Goal: Communication & Community: Answer question/provide support

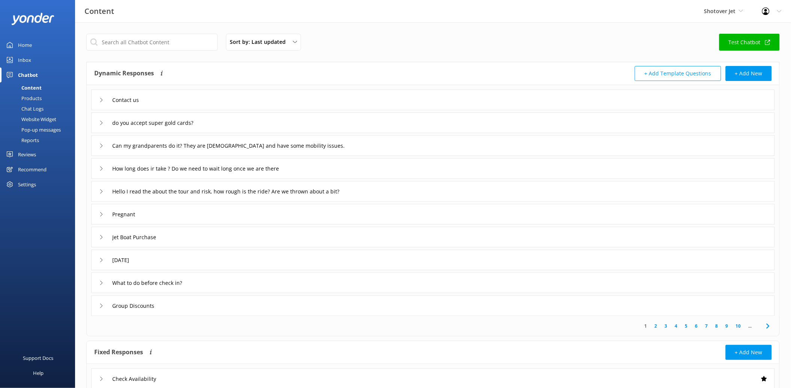
click at [32, 155] on div "Reviews" at bounding box center [27, 154] width 18 height 15
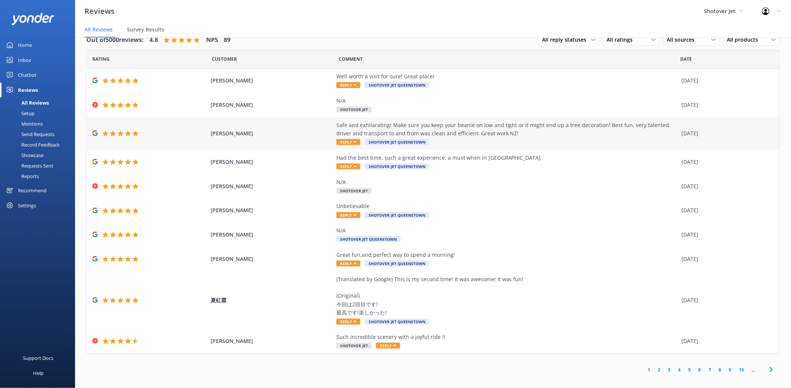
scroll to position [15, 0]
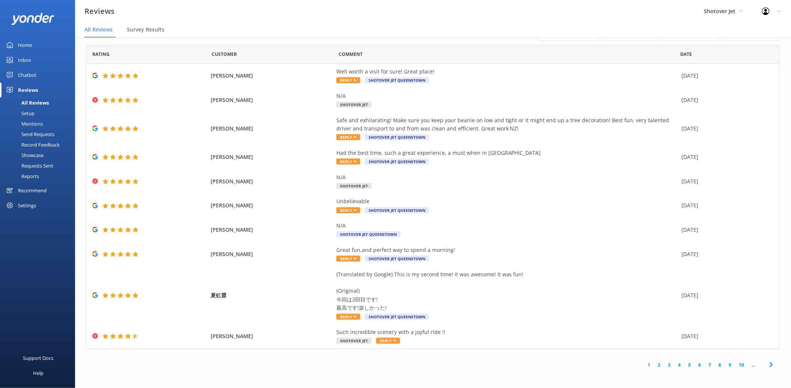
click at [715, 367] on link "8" at bounding box center [720, 365] width 10 height 7
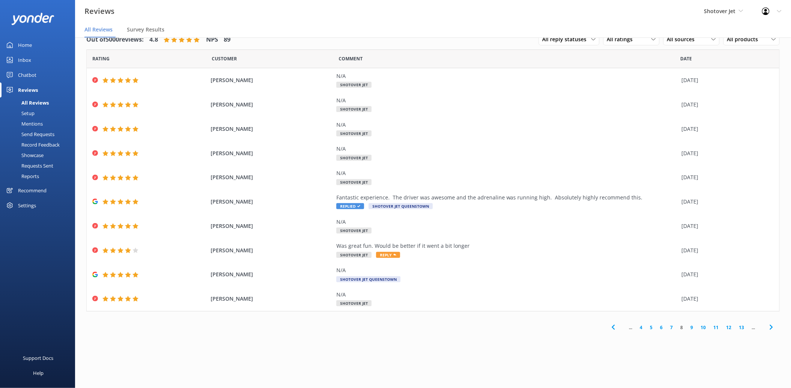
click at [650, 331] on link "5" at bounding box center [651, 327] width 10 height 7
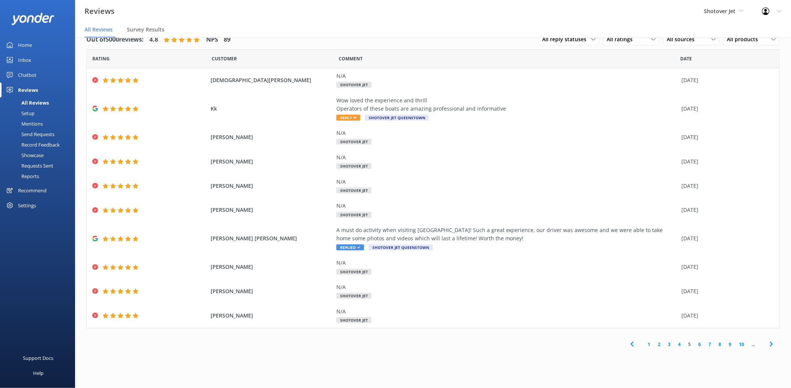
click at [678, 344] on link "4" at bounding box center [679, 344] width 10 height 7
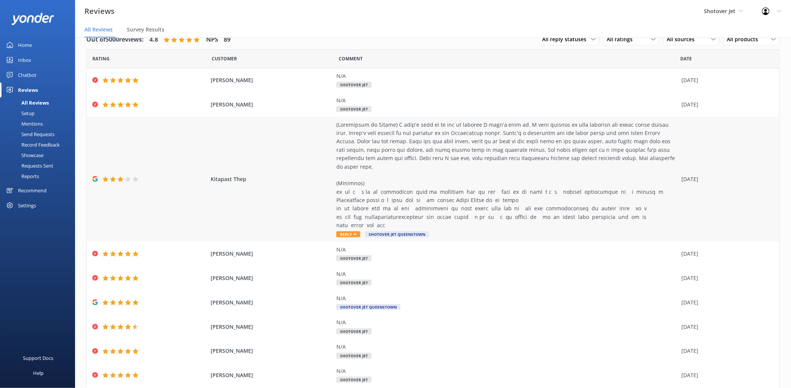
scroll to position [38, 0]
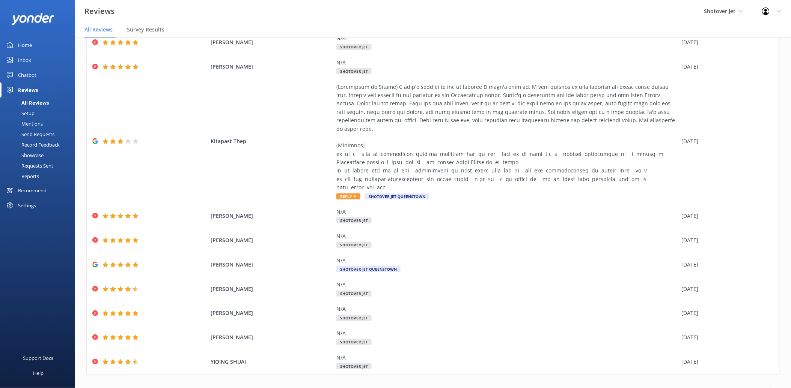
click at [685, 387] on link "5" at bounding box center [689, 390] width 10 height 7
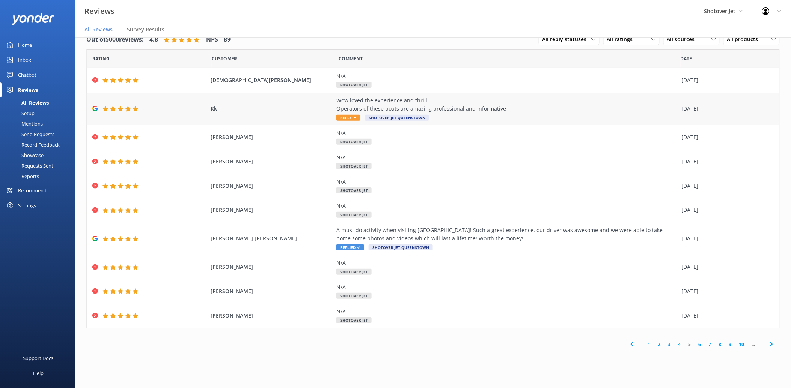
click at [413, 104] on div "Wow loved the experience and thrill Operators of these boats are amazing profes…" at bounding box center [506, 104] width 341 height 17
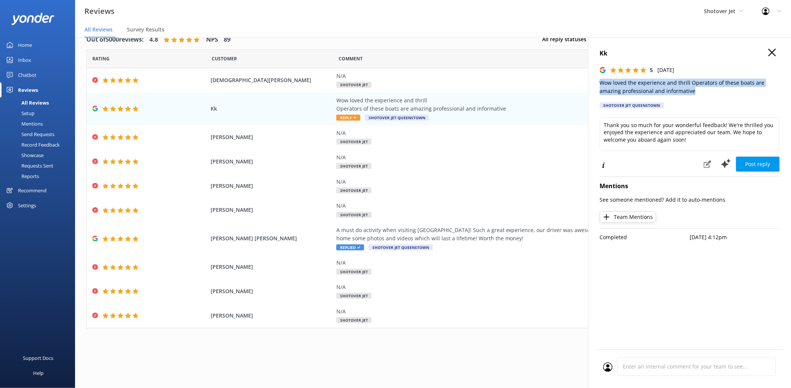
drag, startPoint x: 694, startPoint y: 89, endPoint x: 591, endPoint y: 77, distance: 103.5
click at [591, 77] on div "Kk 5 [DATE] Wow loved the experience and thrill Operators of these boats are am…" at bounding box center [689, 232] width 203 height 388
copy p "Wow loved the experience and thrill Operators of these boats are amazing profes…"
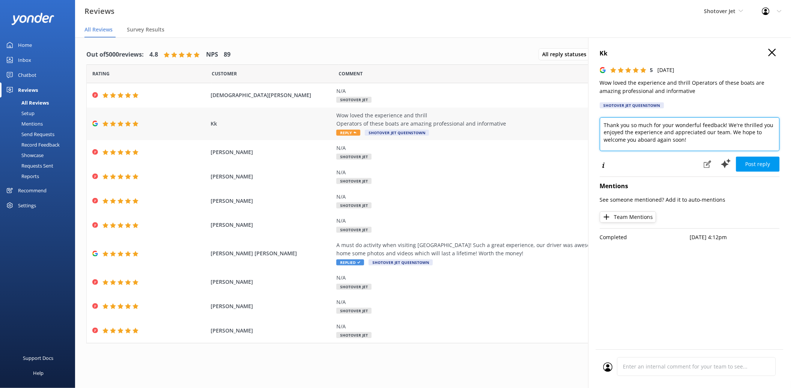
drag, startPoint x: 703, startPoint y: 140, endPoint x: 583, endPoint y: 122, distance: 121.8
click at [583, 122] on div "Out of 5000 reviews: 4.8 NPS 89 All reply statuses All reply statuses Needs a r…" at bounding box center [433, 221] width 716 height 366
paste textarea "We’re so glad you loved the thrill of the ride! Our drivers will be thrilled to…"
type textarea "We’re so glad you loved the thrill of the ride! Our drivers will be thrilled to…"
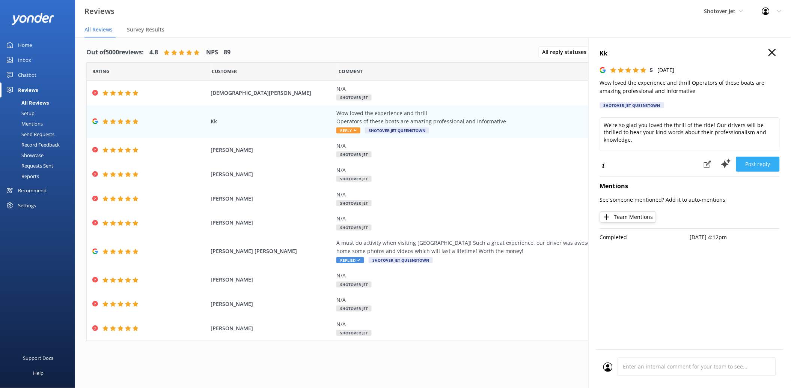
click at [752, 159] on button "Post reply" at bounding box center [758, 164] width 44 height 15
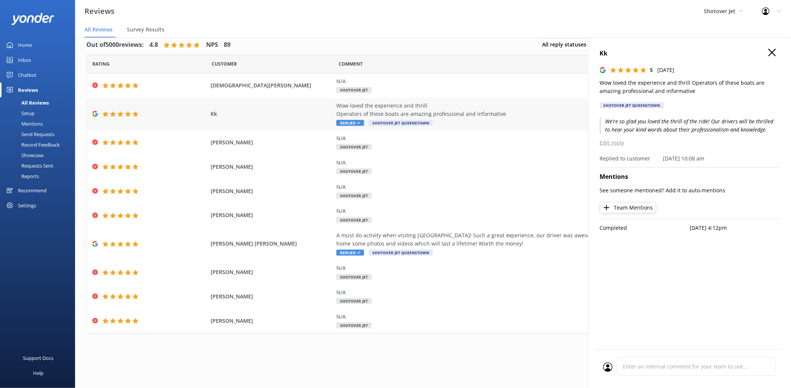
scroll to position [15, 0]
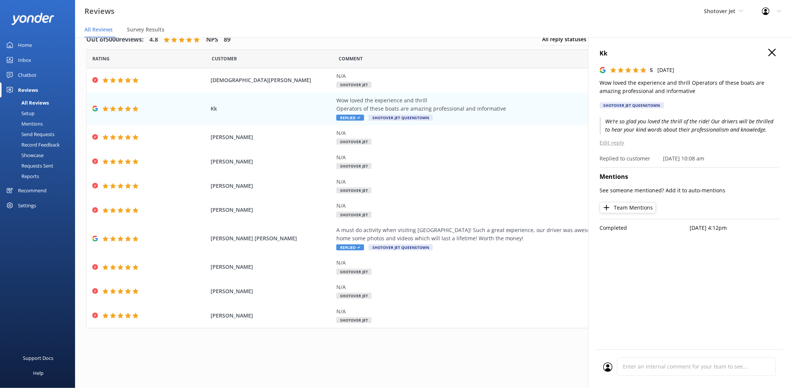
click at [290, 39] on div "Out of 5000 reviews: 4.8 NPS 89 All reply statuses All reply statuses Needs a r…" at bounding box center [432, 40] width 693 height 20
click at [359, 107] on div "Wow loved the experience and thrill Operators of these boats are amazing profes…" at bounding box center [506, 104] width 341 height 17
click at [768, 54] on icon "button" at bounding box center [772, 53] width 8 height 8
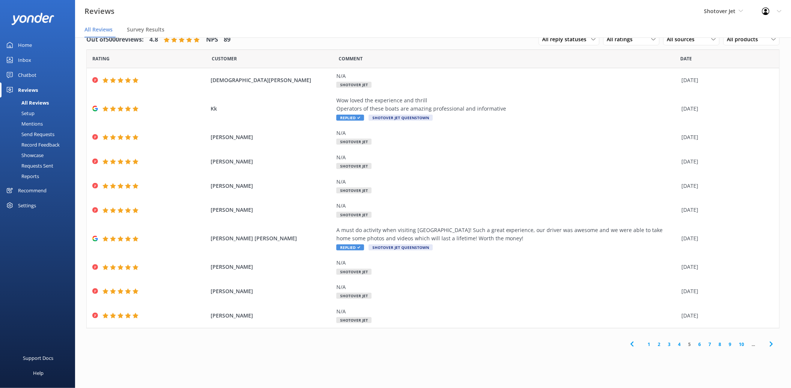
click at [681, 346] on link "4" at bounding box center [679, 344] width 10 height 7
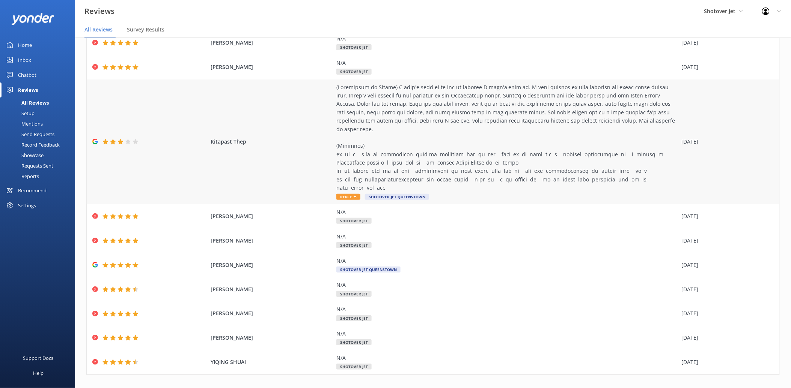
scroll to position [38, 0]
click at [665, 387] on link "3" at bounding box center [669, 390] width 10 height 7
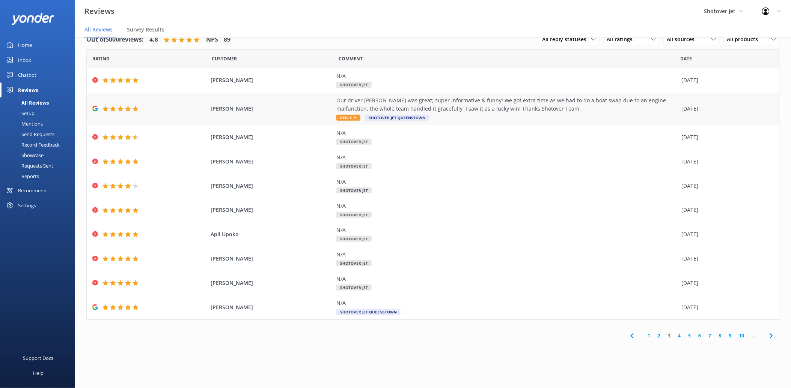
click at [403, 112] on div "Our driver [PERSON_NAME] was great; super informative & funny! We got extra tim…" at bounding box center [506, 104] width 341 height 17
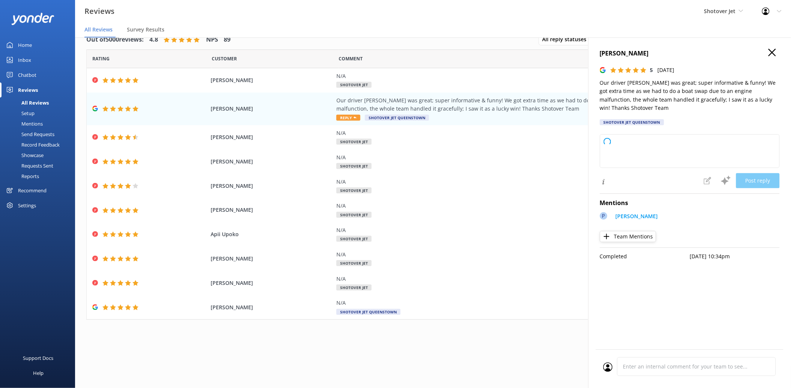
type textarea "Thank you so much for your wonderful feedback! We're delighted to hear you enjo…"
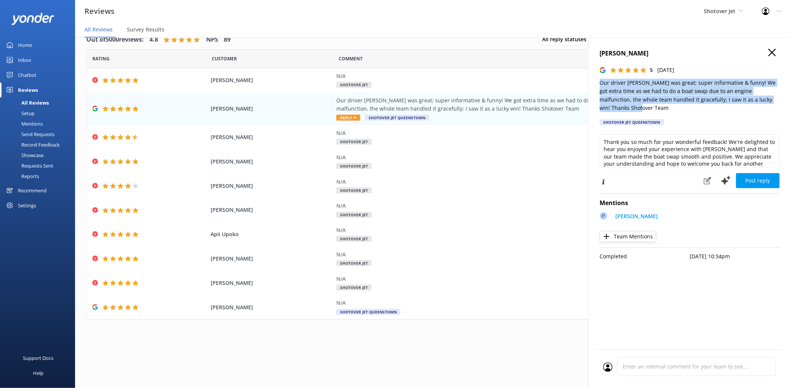
drag, startPoint x: 625, startPoint y: 87, endPoint x: 777, endPoint y: 100, distance: 152.5
click at [777, 100] on div "[PERSON_NAME] 5 [DATE] Our driver [PERSON_NAME] was great; super informative & …" at bounding box center [689, 232] width 203 height 388
copy p "Our driver [PERSON_NAME] was great; super informative & funny! We got extra tim…"
click at [686, 150] on textarea "Thank you so much for your wonderful feedback! We're delighted to hear you enjo…" at bounding box center [690, 151] width 180 height 34
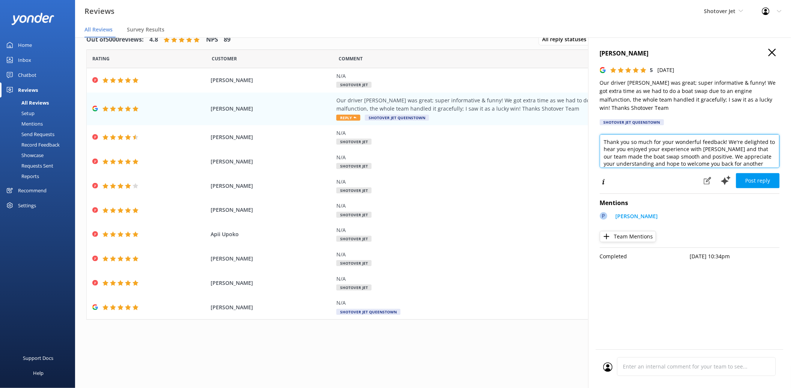
scroll to position [11, 0]
click at [722, 155] on textarea "Thank you so much for your wonderful feedback! We're delighted to hear you enjo…" at bounding box center [690, 151] width 180 height 34
click at [749, 176] on button "Post reply" at bounding box center [758, 180] width 44 height 15
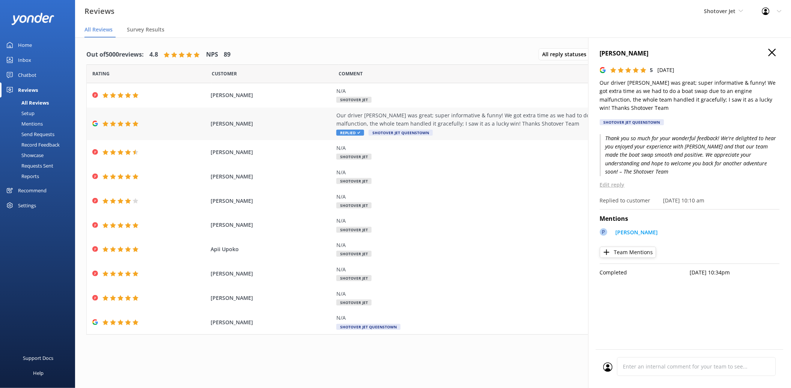
scroll to position [15, 0]
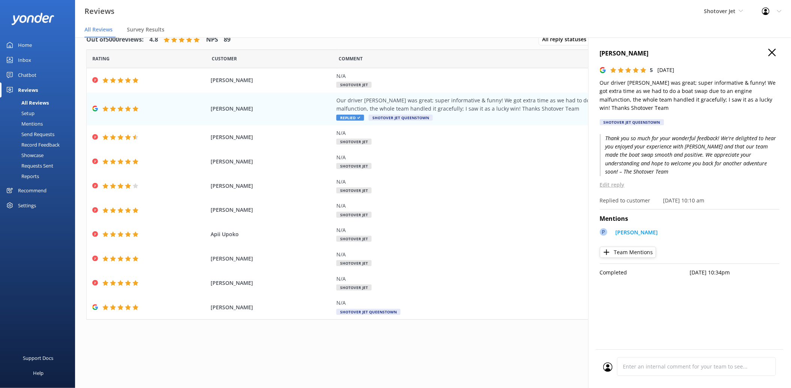
click at [768, 55] on icon "button" at bounding box center [772, 53] width 8 height 8
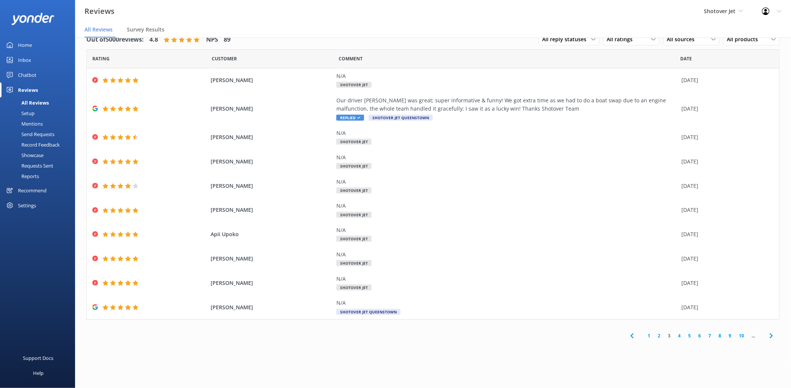
click at [660, 333] on link "2" at bounding box center [659, 335] width 10 height 7
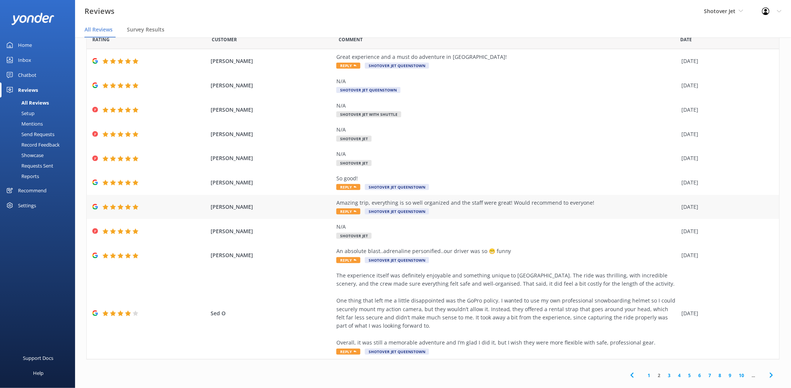
scroll to position [29, 0]
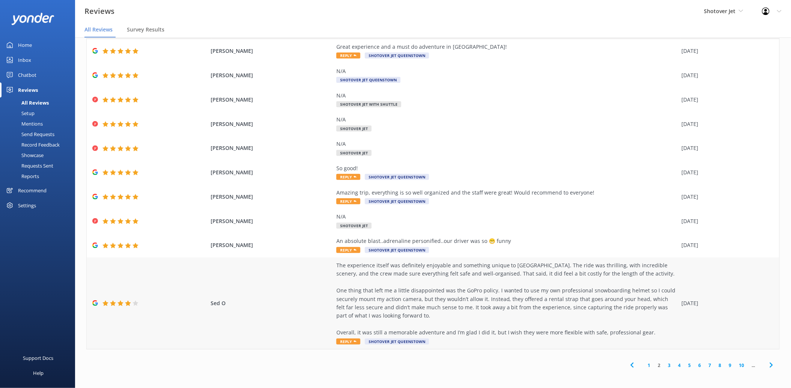
click at [406, 322] on div "The experience itself was definitely enjoyable and something unique to [GEOGRAP…" at bounding box center [506, 300] width 341 height 76
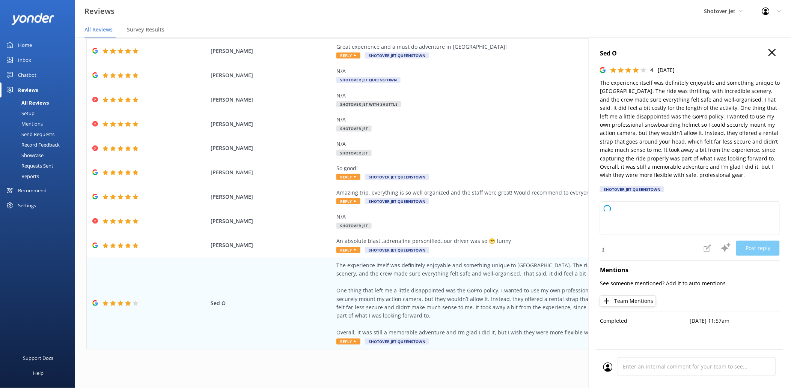
type textarea "Thank you so much for your thoughtful feedback and for choosing us during your …"
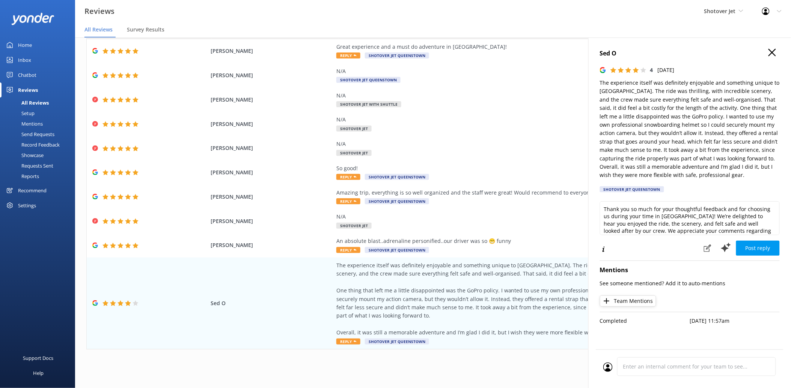
scroll to position [33, 0]
click at [749, 247] on button "Post reply" at bounding box center [758, 248] width 44 height 15
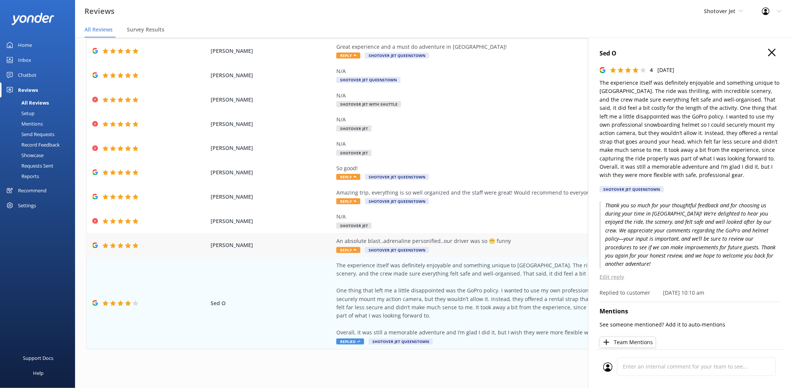
click at [406, 241] on div "An absolute blast..adrenaline personified..our driver was so 😁 funny" at bounding box center [506, 241] width 341 height 8
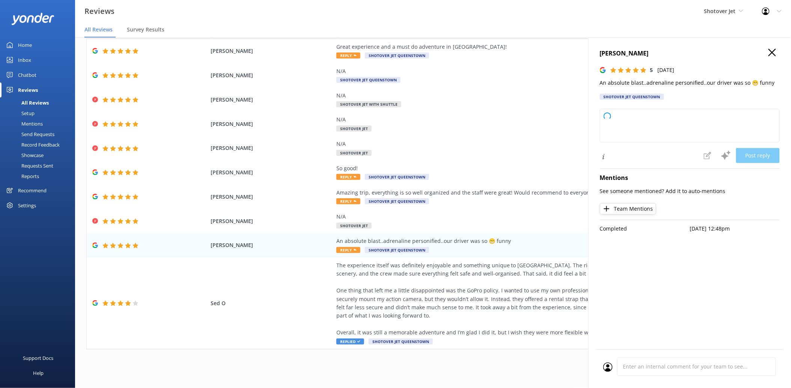
type textarea "Thank you so much for your fantastic review! We're thrilled you had an adrenali…"
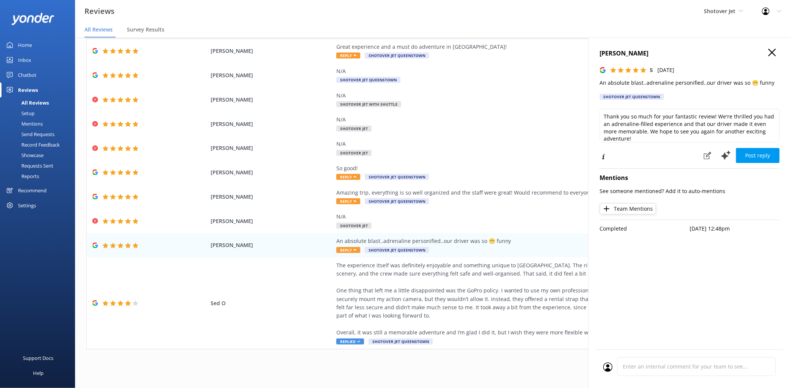
click at [757, 155] on button "Post reply" at bounding box center [758, 155] width 44 height 15
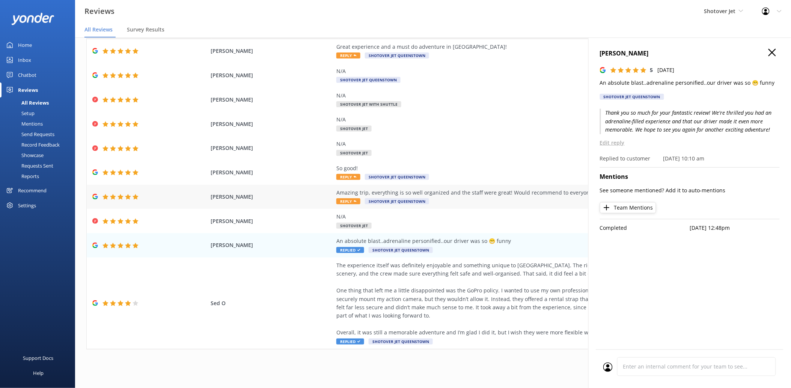
click at [425, 189] on div "Amazing trip, everything is so well organized and the staff were great! Would r…" at bounding box center [506, 193] width 341 height 8
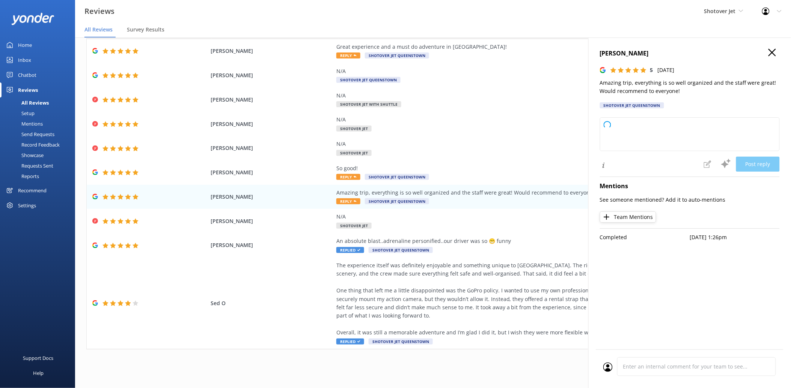
type textarea "Thank you so much for your wonderful feedback! We're thrilled to hear you had a…"
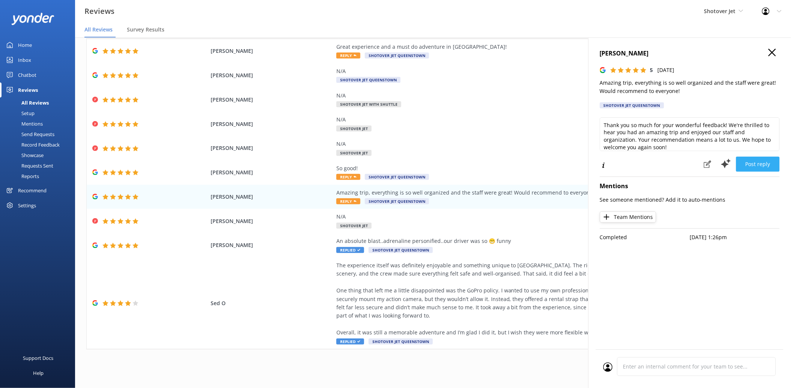
click at [750, 165] on button "Post reply" at bounding box center [758, 164] width 44 height 15
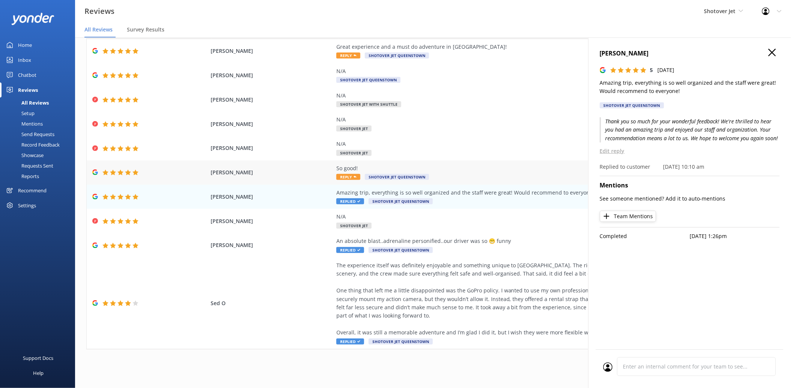
click at [384, 168] on div "So good!" at bounding box center [506, 168] width 341 height 8
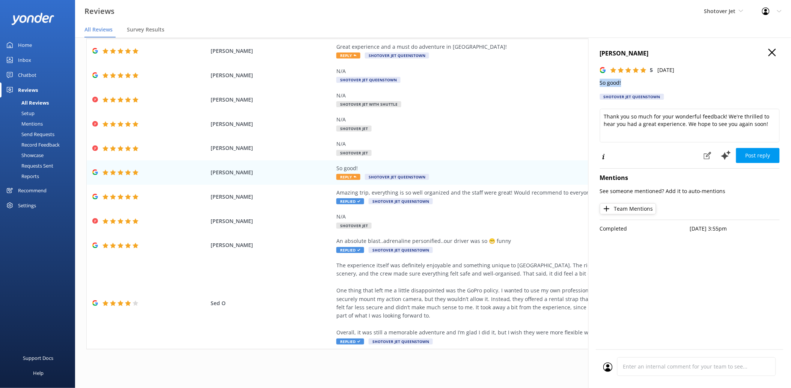
drag, startPoint x: 621, startPoint y: 84, endPoint x: 599, endPoint y: 85, distance: 22.2
click at [599, 85] on div "[PERSON_NAME] 5 [DATE] So good! Shotover Jet [GEOGRAPHIC_DATA] Thank you so muc…" at bounding box center [689, 232] width 203 height 388
copy p "So good!"
drag, startPoint x: 766, startPoint y: 128, endPoint x: 570, endPoint y: 115, distance: 196.7
click at [570, 115] on div "Out of 5000 reviews: 4.8 NPS 89 All reply statuses All reply statuses Needs a r…" at bounding box center [433, 206] width 716 height 366
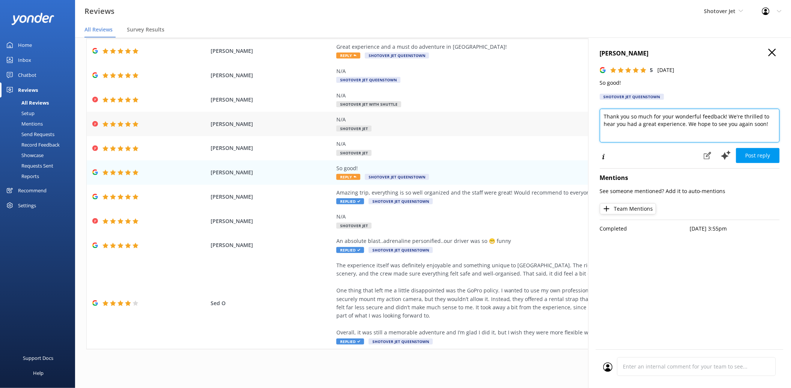
paste textarea "So glad to hear you had such a good time — thanks for sharing"
drag, startPoint x: 764, startPoint y: 119, endPoint x: 707, endPoint y: 126, distance: 57.5
click at [707, 126] on textarea "So glad to hear you had such a good time — thanks for sharing!" at bounding box center [690, 126] width 180 height 34
type textarea "So glad to hear you had such a good time!"
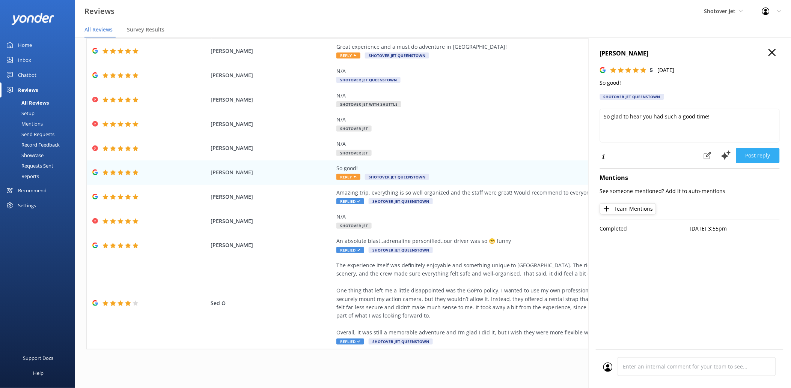
click at [750, 153] on button "Post reply" at bounding box center [758, 155] width 44 height 15
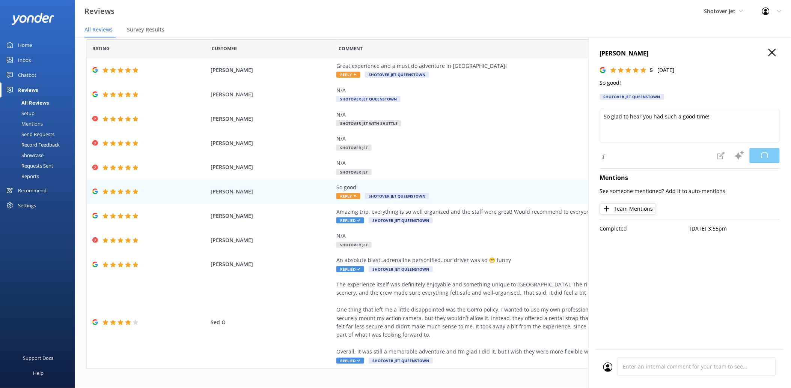
scroll to position [0, 0]
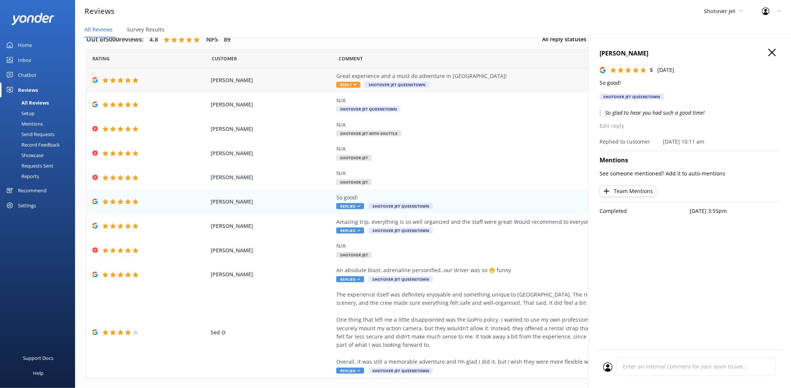
click at [400, 76] on div "Great experience and a must do adventure in [GEOGRAPHIC_DATA]!" at bounding box center [506, 76] width 341 height 8
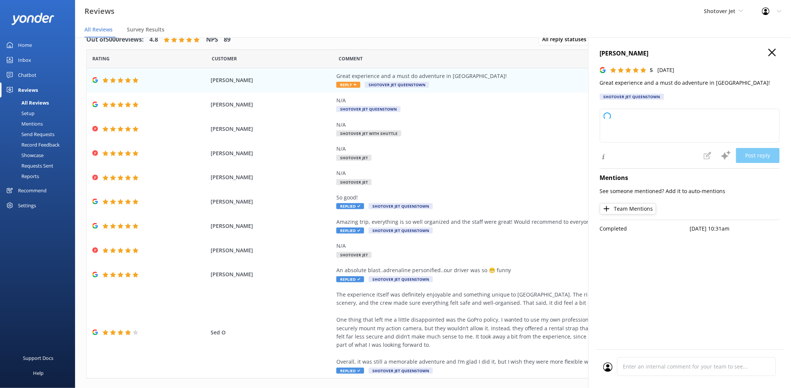
type textarea "Thank you so much for your wonderful feedback! We're thrilled to hear you had a…"
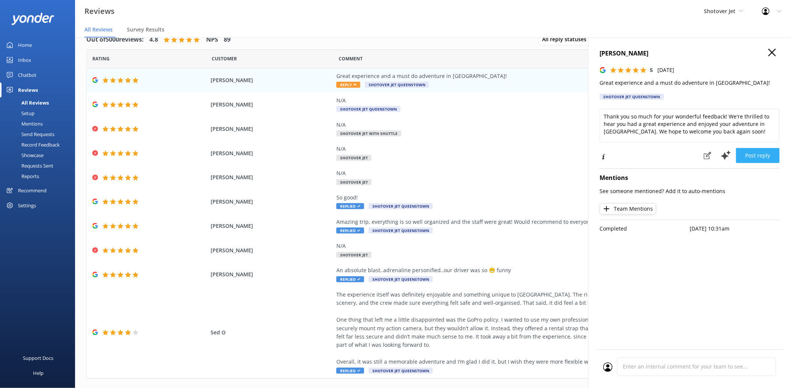
click at [761, 156] on button "Post reply" at bounding box center [758, 155] width 44 height 15
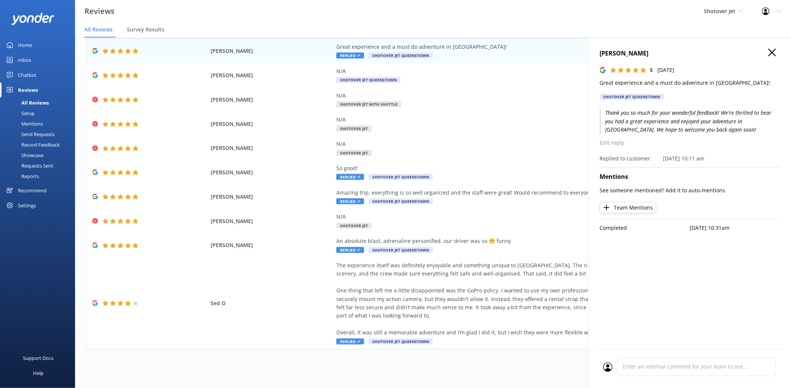
click at [770, 53] on icon "button" at bounding box center [772, 53] width 8 height 8
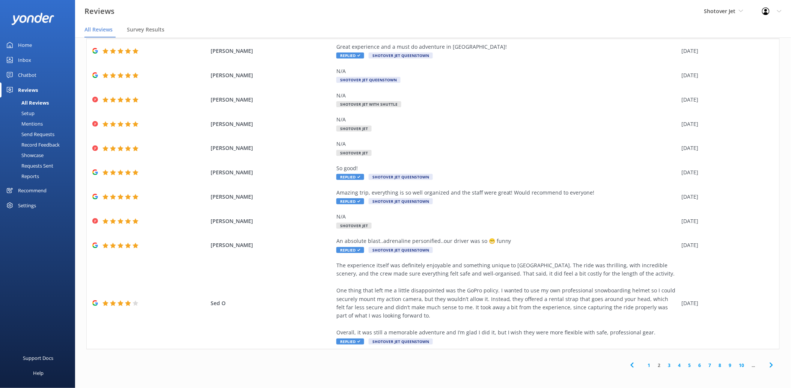
click at [645, 365] on link "1" at bounding box center [649, 365] width 10 height 7
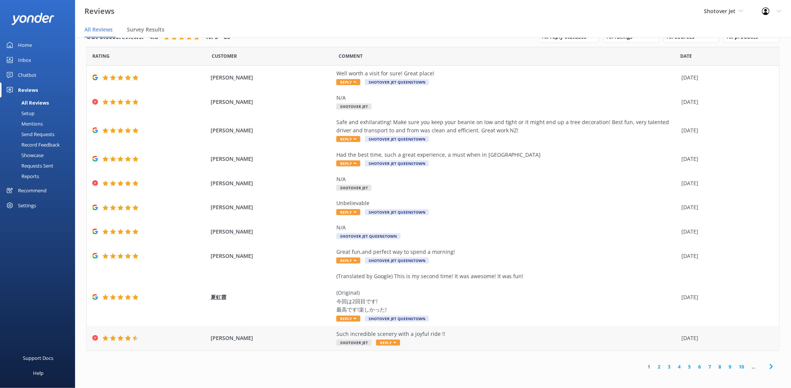
scroll to position [5, 0]
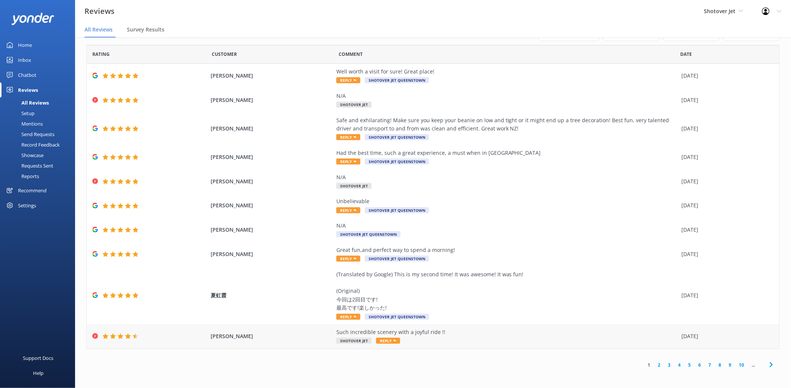
click at [440, 328] on div "Such incredible scenery with a joyful ride !!" at bounding box center [506, 332] width 341 height 8
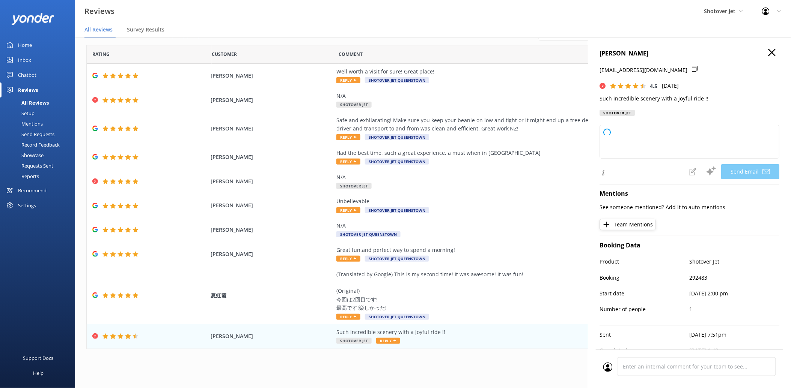
type textarea "Thank you so much for your kind words, [PERSON_NAME]! We're thrilled you enjoye…"
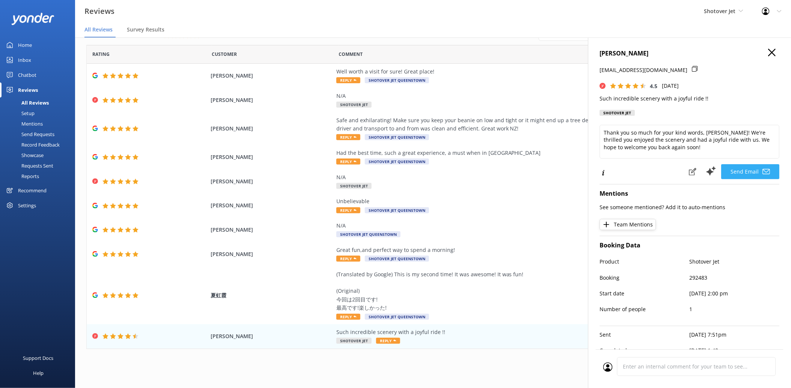
click at [742, 173] on button "Send Email" at bounding box center [750, 171] width 58 height 15
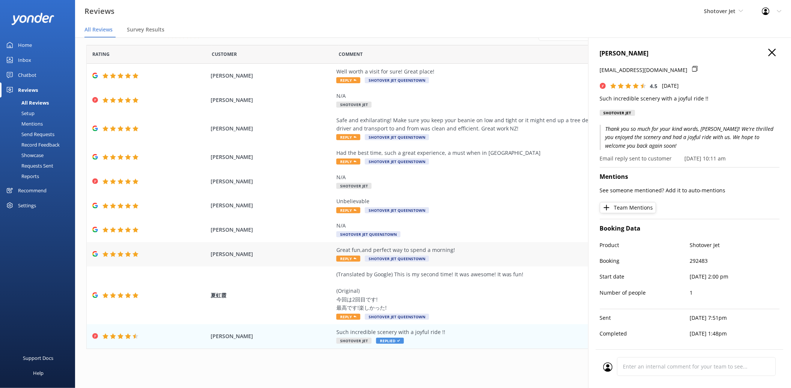
click at [447, 256] on div "Great fun,and perfect way to spend a morning! Reply Shotover Jet [GEOGRAPHIC_DA…" at bounding box center [506, 254] width 341 height 17
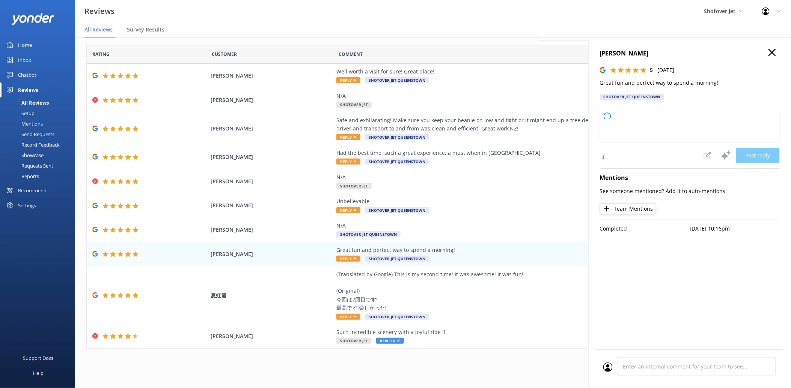
type textarea "Thank you so much for your wonderful review! We're thrilled to hear you had a g…"
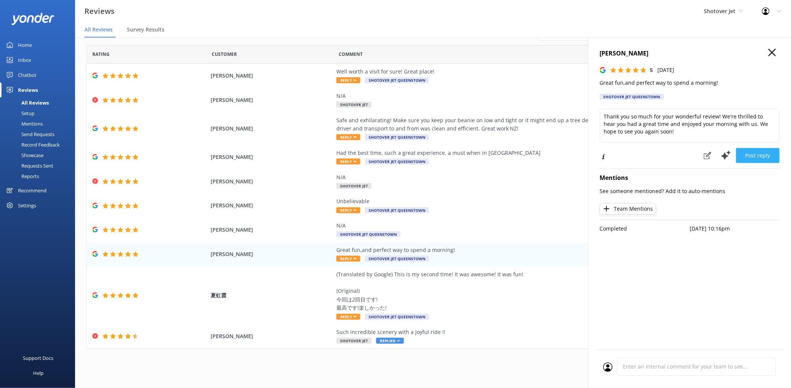
click at [762, 155] on button "Post reply" at bounding box center [758, 155] width 44 height 15
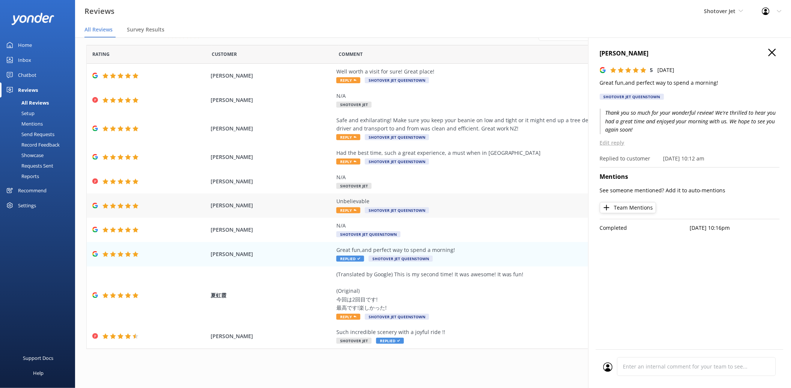
click at [424, 197] on div "Unbelievable" at bounding box center [506, 201] width 341 height 8
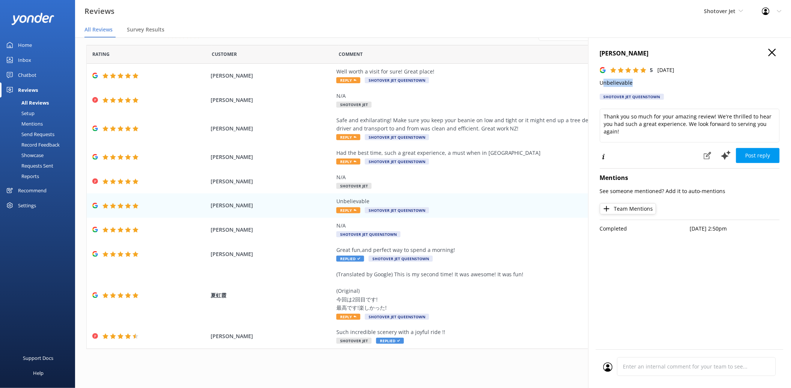
drag, startPoint x: 637, startPoint y: 80, endPoint x: 603, endPoint y: 81, distance: 34.6
click at [603, 81] on p "Unbelievable" at bounding box center [690, 83] width 180 height 8
click at [615, 80] on p "Unbelievable" at bounding box center [690, 83] width 180 height 8
drag, startPoint x: 650, startPoint y: 137, endPoint x: 513, endPoint y: 76, distance: 150.0
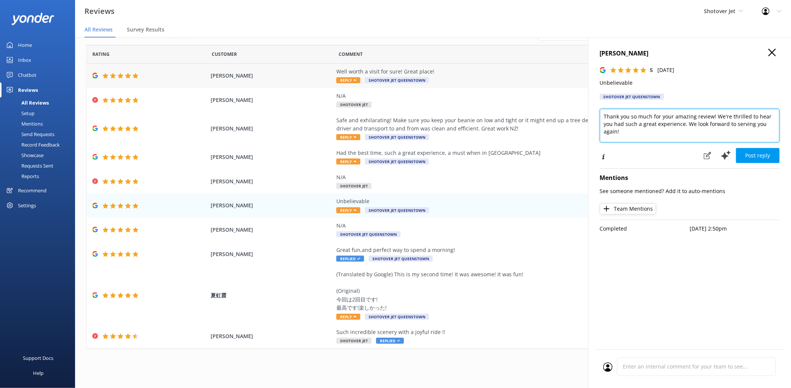
click at [513, 76] on div "Out of 5000 reviews: 4.8 NPS 89 All reply statuses All reply statuses Needs a r…" at bounding box center [433, 206] width 716 height 366
paste textarea "Kia ora, Awesome to hear you found the experience unbelievable! Nga mihi, Shoto…"
type textarea "Kia ora, Awesome to hear you found the experience unbelievable! Nga mihi, Shoto…"
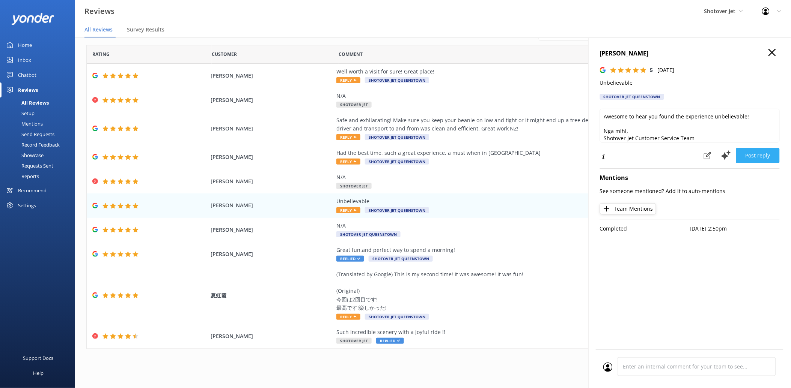
click at [760, 155] on button "Post reply" at bounding box center [758, 155] width 44 height 15
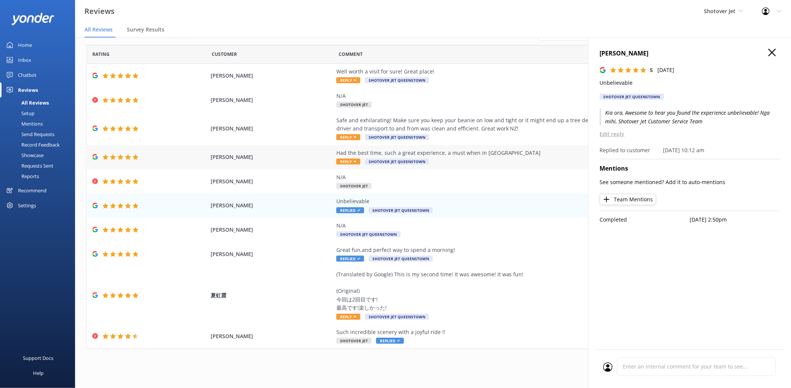
click at [397, 149] on div "Had the best time, such a great experience, a must when in [GEOGRAPHIC_DATA]" at bounding box center [506, 153] width 341 height 8
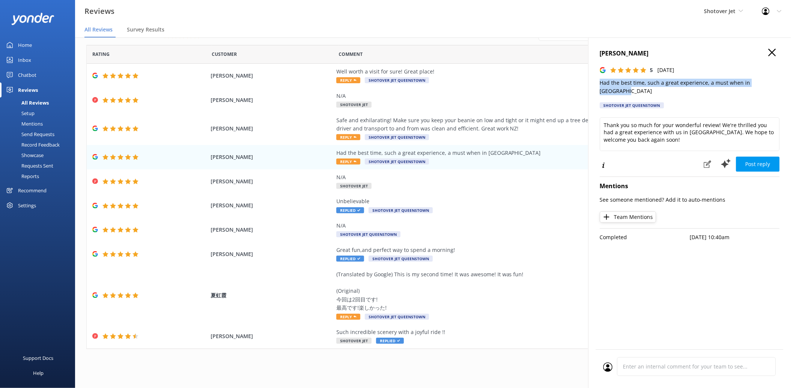
scroll to position [0, 6]
drag, startPoint x: 601, startPoint y: 83, endPoint x: 777, endPoint y: 83, distance: 176.0
click at [777, 83] on div "[PERSON_NAME] 5 [DATE] Had the best time, such a great experience, a must when …" at bounding box center [689, 232] width 203 height 388
copy p "Had the best time, such a great experience, a must when in [GEOGRAPHIC_DATA]"
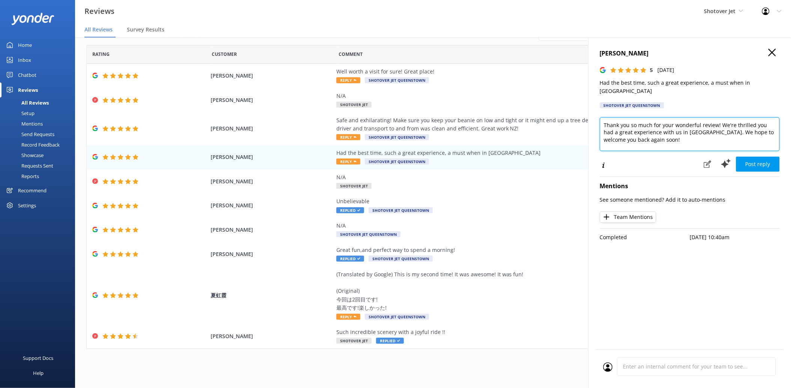
drag, startPoint x: 651, startPoint y: 130, endPoint x: 501, endPoint y: 48, distance: 171.0
click at [502, 50] on div "Out of 5000 reviews: 4.8 NPS 89 All reply statuses All reply statuses Needs a r…" at bounding box center [433, 206] width 716 height 366
paste textarea "We’re thrilled you had the best time! Thank you for recommending us as a must-d…"
click at [681, 125] on textarea "We’re thrilled you had the best time! Thank you for recommending us as a must-d…" at bounding box center [690, 134] width 180 height 34
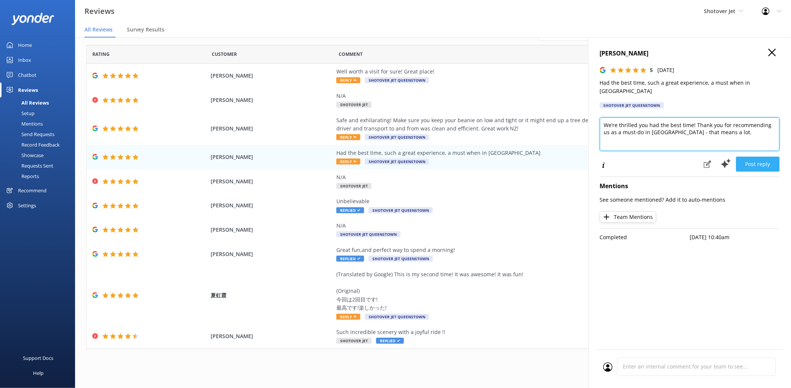
type textarea "We’re thrilled you had the best time! Thank you for recommending us as a must-d…"
click at [765, 157] on button "Post reply" at bounding box center [758, 164] width 44 height 15
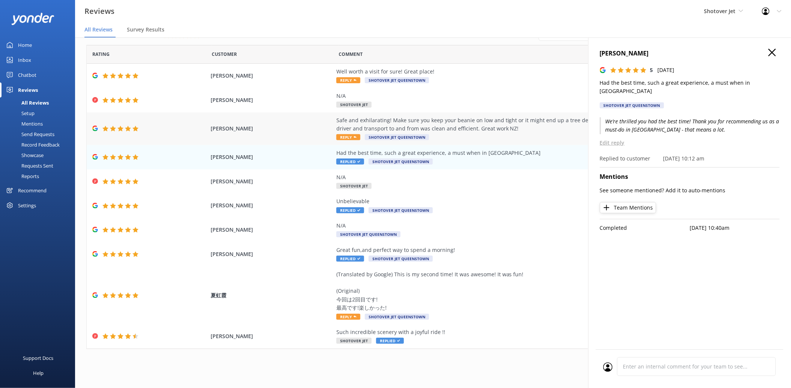
click at [400, 119] on div "Safe and exhilarating! Make sure you keep your beanie on low and tight or it mi…" at bounding box center [506, 124] width 341 height 17
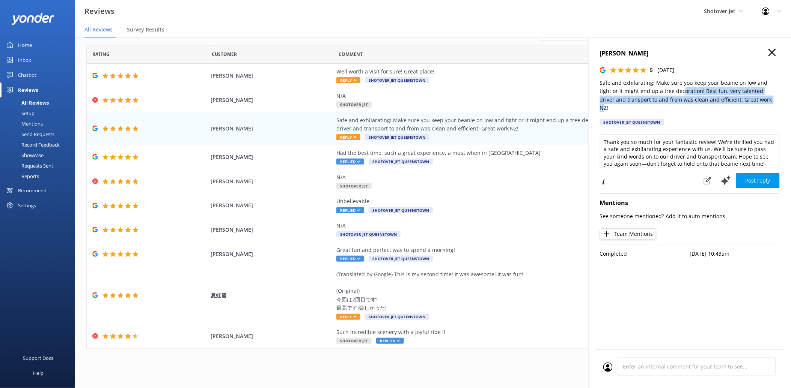
drag, startPoint x: 746, startPoint y: 100, endPoint x: 671, endPoint y: 93, distance: 75.7
click at [671, 93] on p "Safe and exhilarating! Make sure you keep your beanie on low and tight or it mi…" at bounding box center [690, 96] width 180 height 34
drag, startPoint x: 671, startPoint y: 93, endPoint x: 600, endPoint y: 80, distance: 71.3
click at [600, 80] on p "Safe and exhilarating! Make sure you keep your beanie on low and tight or it mi…" at bounding box center [690, 96] width 180 height 34
copy p "Safe and exhilarating! Make sure you keep your beanie on low and tight or it mi…"
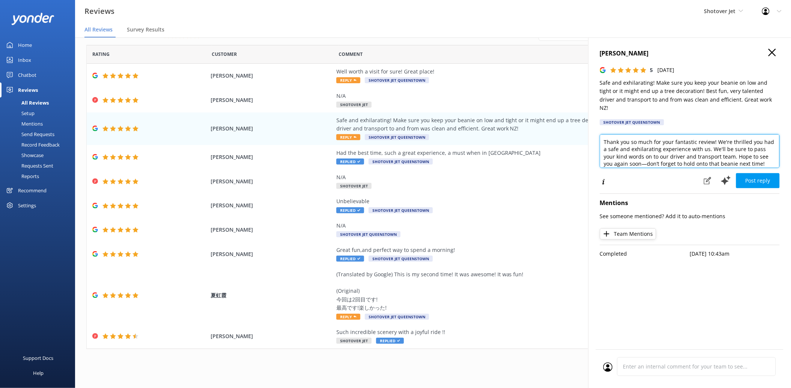
click at [660, 149] on textarea "Thank you so much for your fantastic review! We're thrilled you had a safe and …" at bounding box center [690, 151] width 180 height 34
paste textarea "We love your description — safe yet exhilarating is exactly what we’re all abou…"
click at [671, 135] on textarea "We love your description — safe yet exhilarating is exactly what we’re all abou…" at bounding box center [690, 151] width 180 height 34
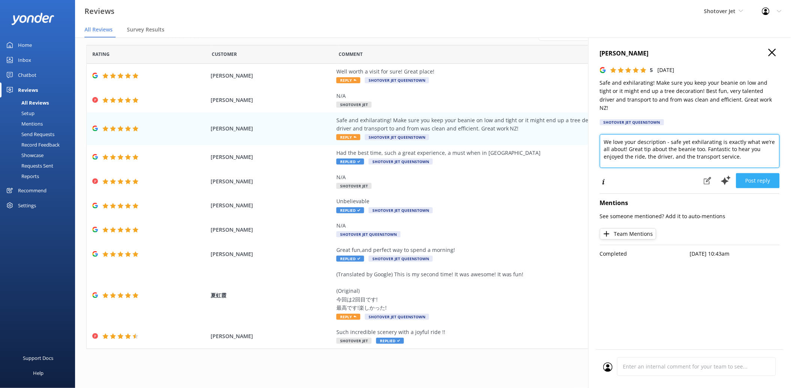
type textarea "We love your description - safe yet exhilarating is exactly what we’re all abou…"
click at [764, 173] on button "Post reply" at bounding box center [758, 180] width 44 height 15
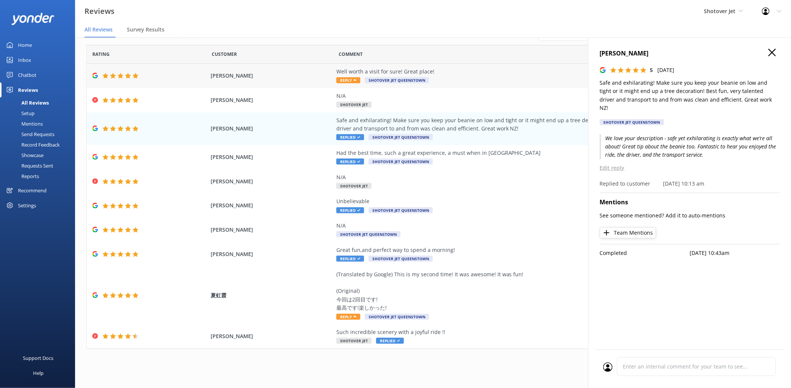
click at [433, 68] on div "Well worth a visit for sure! Great place!" at bounding box center [506, 72] width 341 height 8
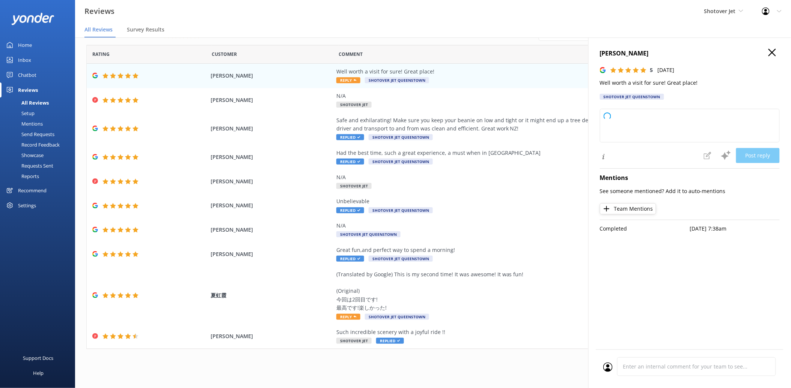
type textarea "Thank you so much for your wonderful review! We're delighted you enjoyed your v…"
click at [759, 153] on button "Post reply" at bounding box center [758, 155] width 44 height 15
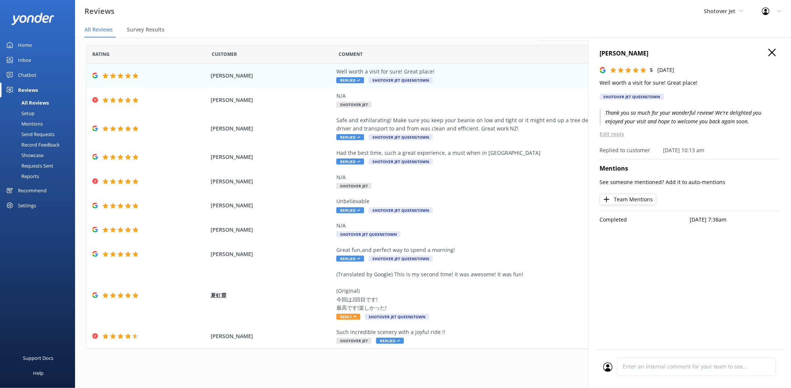
click at [773, 55] on icon "button" at bounding box center [772, 53] width 8 height 8
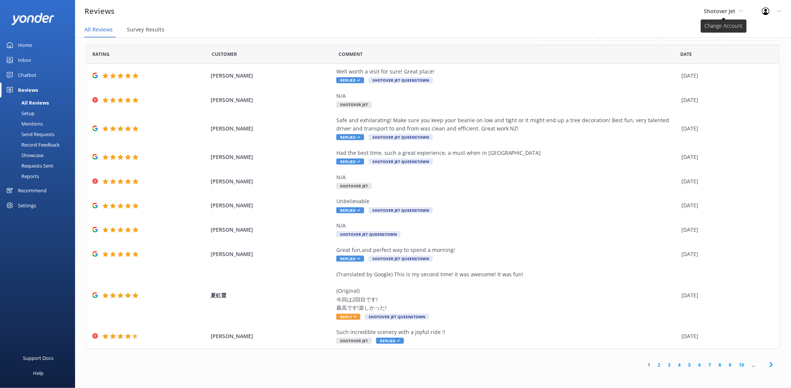
click at [740, 8] on span "Shotover Jet" at bounding box center [723, 11] width 39 height 8
click at [740, 48] on link "Dart River Adventures" at bounding box center [732, 50] width 75 height 18
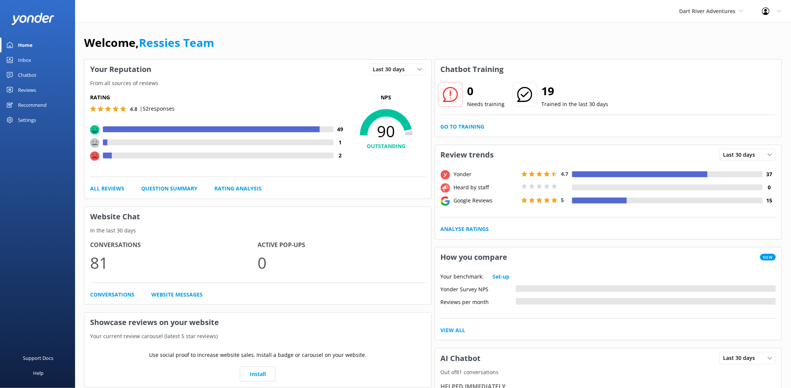
click at [30, 90] on div "Reviews" at bounding box center [27, 90] width 18 height 15
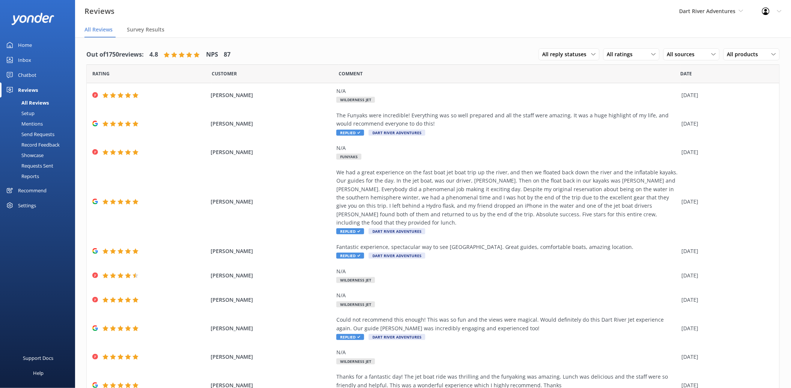
click at [746, 9] on div "Dart River Adventures Shotover Jet Dart River Adventures" at bounding box center [711, 11] width 83 height 23
click at [734, 28] on link "Shotover Jet" at bounding box center [707, 32] width 75 height 18
